Goal: Task Accomplishment & Management: Use online tool/utility

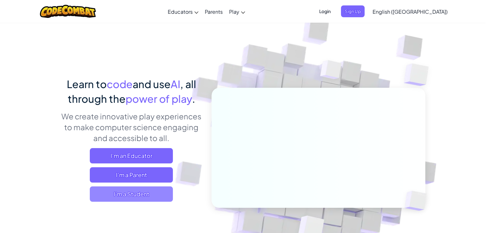
click at [124, 193] on span "I'm a Student" at bounding box center [131, 194] width 83 height 15
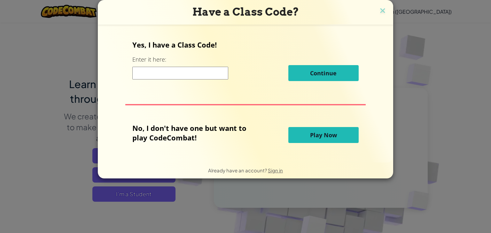
click at [183, 70] on input at bounding box center [180, 73] width 96 height 13
type input "[PERSON_NAME]"
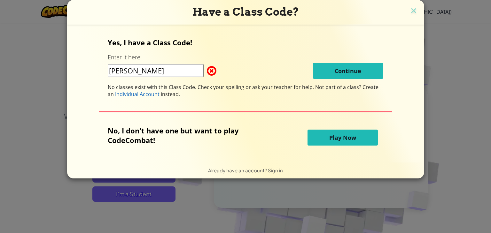
click at [335, 136] on span "Play Now" at bounding box center [342, 138] width 27 height 8
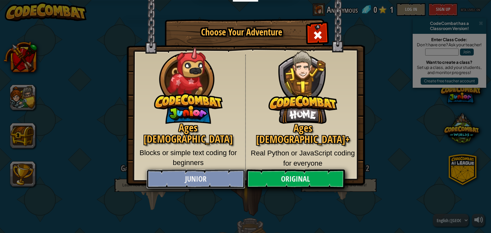
click at [221, 183] on link "Junior" at bounding box center [195, 179] width 98 height 19
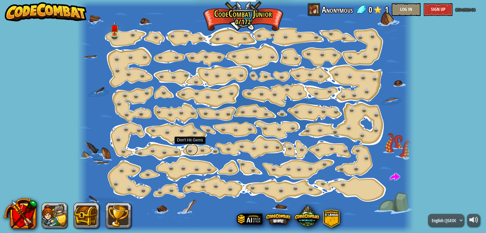
click at [196, 151] on link at bounding box center [191, 149] width 13 height 13
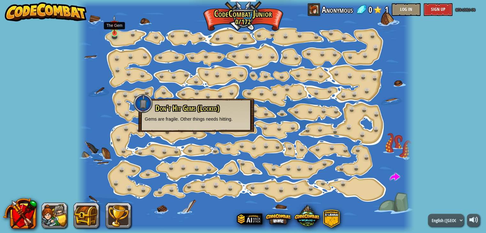
click at [115, 33] on img at bounding box center [114, 24] width 8 height 19
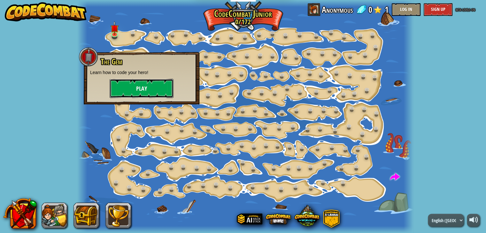
click at [137, 83] on button "Play" at bounding box center [142, 88] width 64 height 19
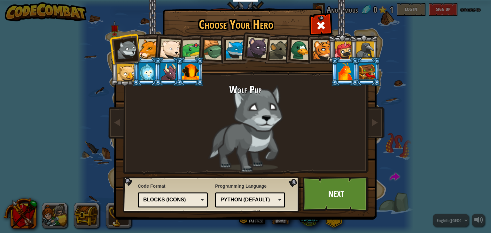
click at [142, 69] on div at bounding box center [147, 71] width 17 height 17
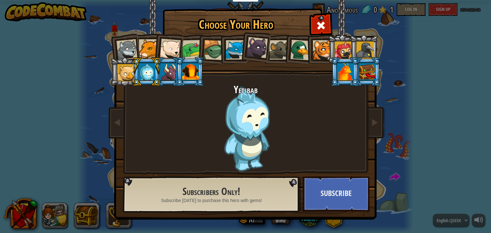
click at [328, 53] on li at bounding box center [342, 49] width 29 height 29
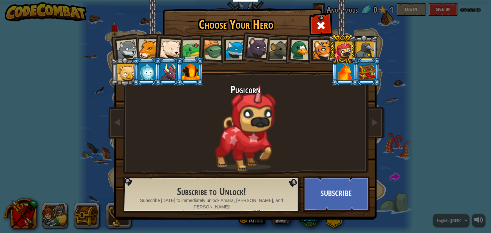
click at [308, 49] on li at bounding box center [320, 49] width 29 height 29
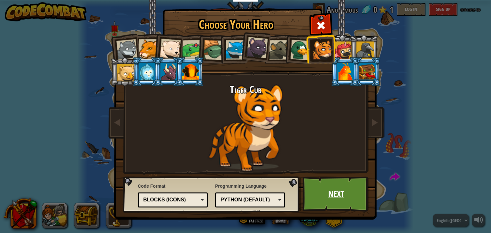
click at [323, 184] on link "Next" at bounding box center [336, 194] width 67 height 35
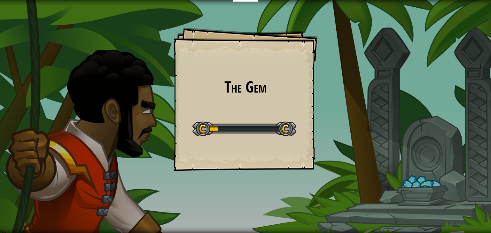
click at [264, 129] on div at bounding box center [244, 129] width 104 height 14
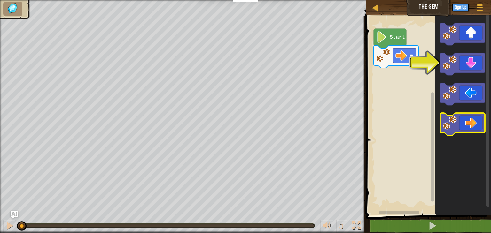
click at [467, 118] on icon "Blockly Workspace" at bounding box center [462, 124] width 45 height 22
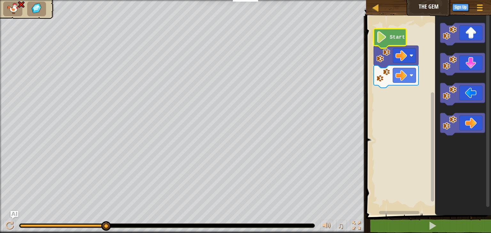
click at [397, 36] on text "Start" at bounding box center [397, 38] width 15 height 6
